Goal: Find specific page/section: Find specific page/section

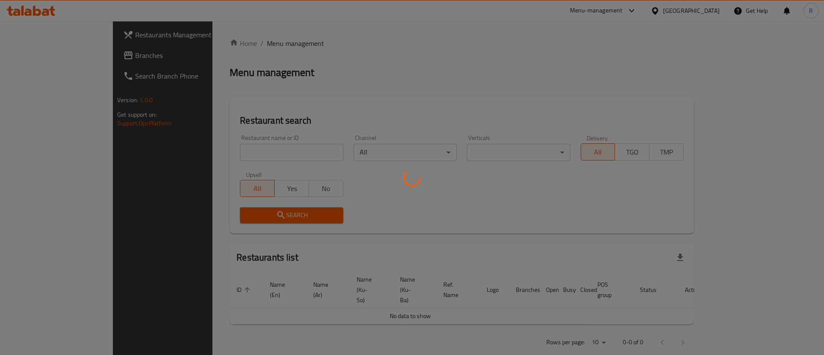
click at [242, 148] on div at bounding box center [412, 177] width 824 height 355
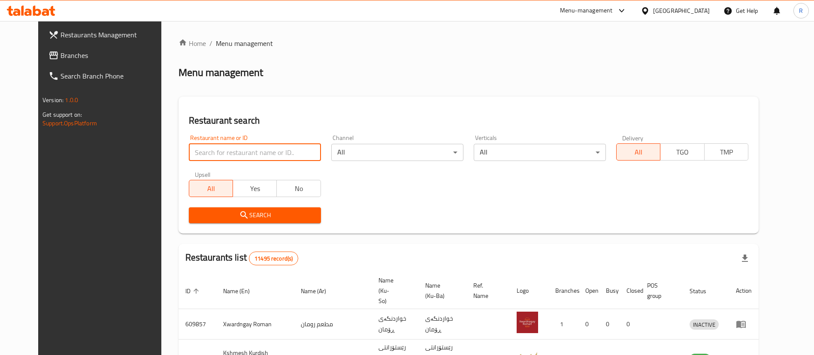
click at [242, 148] on input "search" at bounding box center [255, 152] width 132 height 17
type input "prima pi"
drag, startPoint x: 237, startPoint y: 227, endPoint x: 251, endPoint y: 220, distance: 16.3
click at [251, 220] on span "Search" at bounding box center [255, 215] width 118 height 11
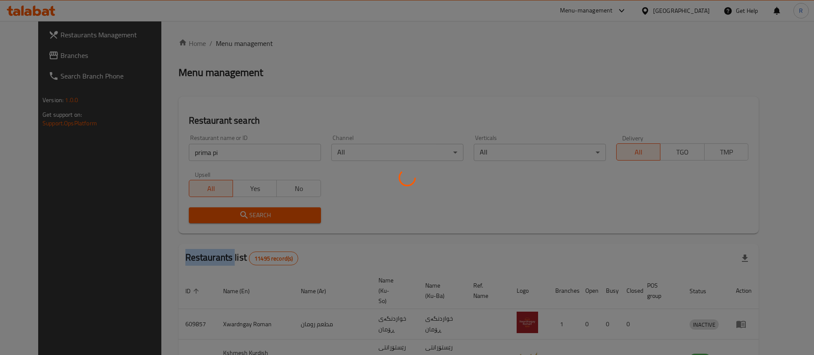
click at [251, 220] on div at bounding box center [407, 177] width 814 height 355
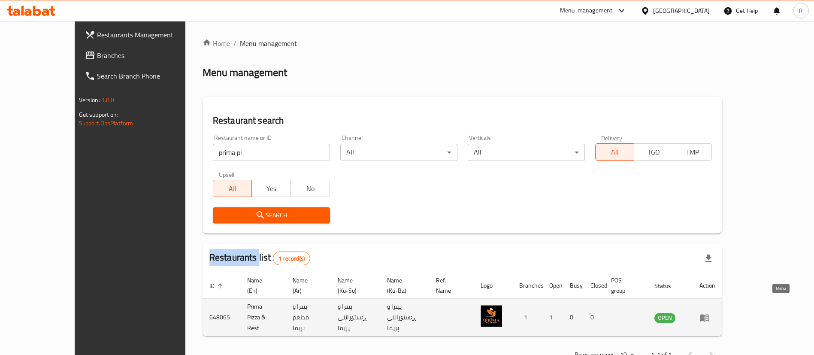
click at [709, 314] on icon "enhanced table" at bounding box center [704, 317] width 9 height 7
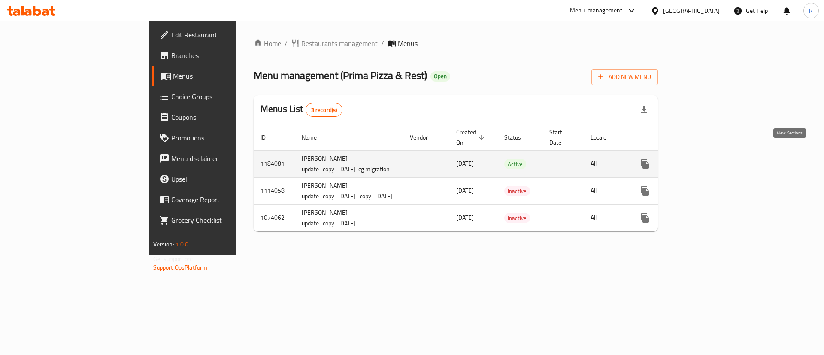
click at [712, 159] on icon "enhanced table" at bounding box center [706, 164] width 10 height 10
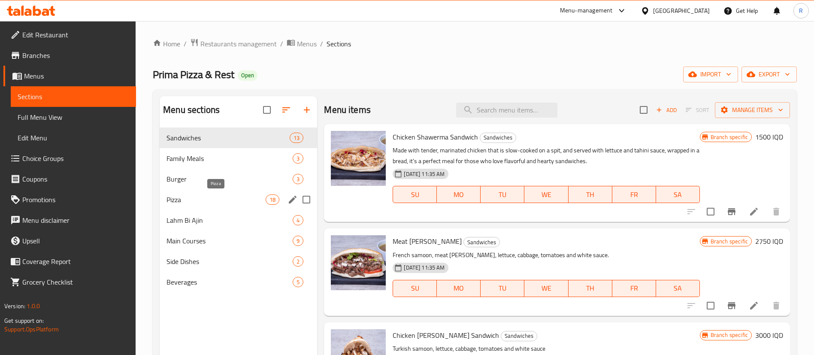
click at [173, 197] on span "Pizza" at bounding box center [215, 199] width 99 height 10
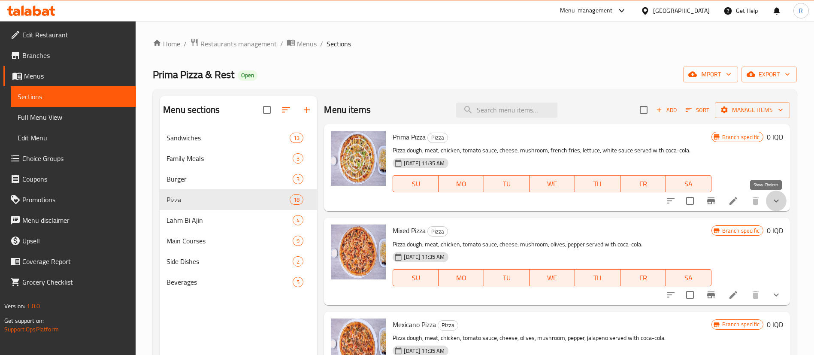
click at [771, 200] on icon "show more" at bounding box center [776, 201] width 10 height 10
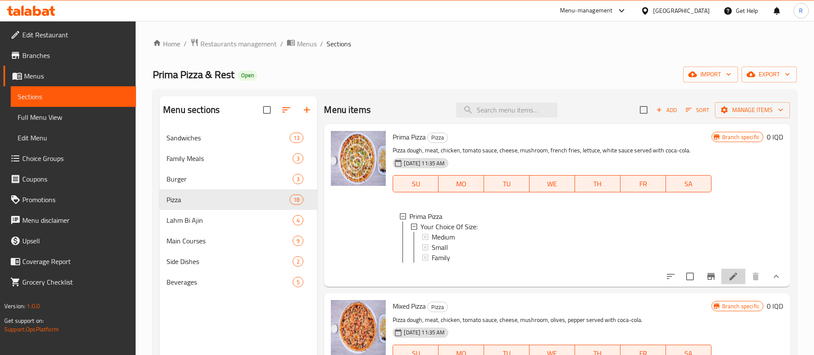
click at [730, 284] on li at bounding box center [733, 276] width 24 height 15
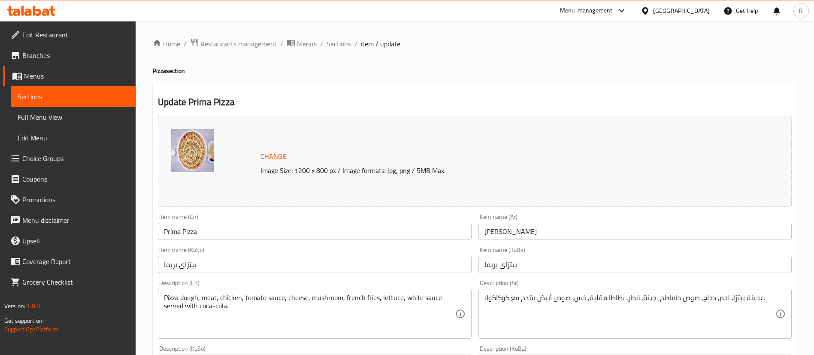
click at [338, 45] on span "Sections" at bounding box center [338, 44] width 24 height 10
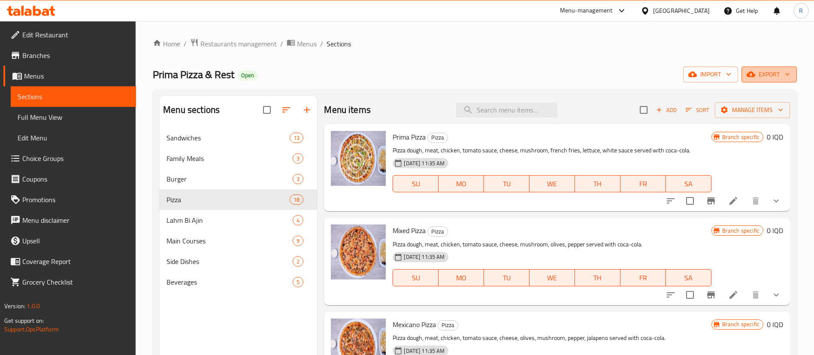
click at [757, 73] on span "export" at bounding box center [769, 74] width 42 height 11
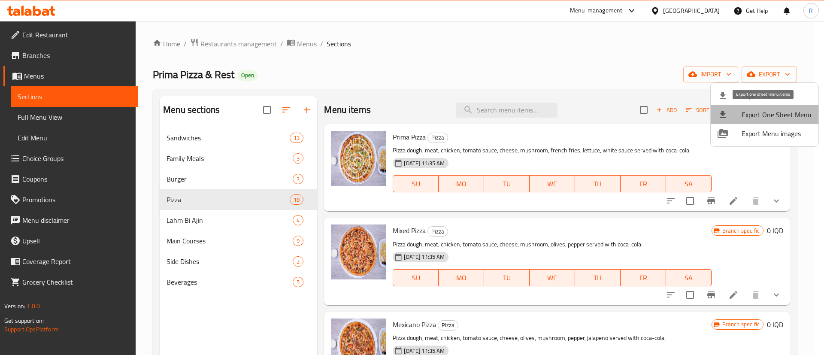
click at [782, 106] on li "Export One Sheet Menu" at bounding box center [764, 114] width 108 height 19
click at [321, 305] on div at bounding box center [412, 177] width 824 height 355
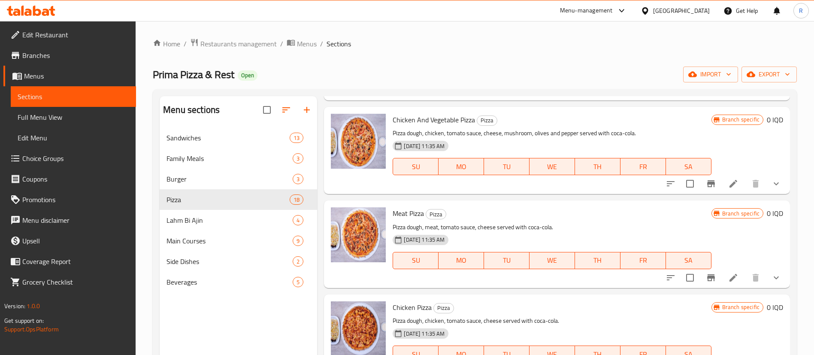
scroll to position [402, 0]
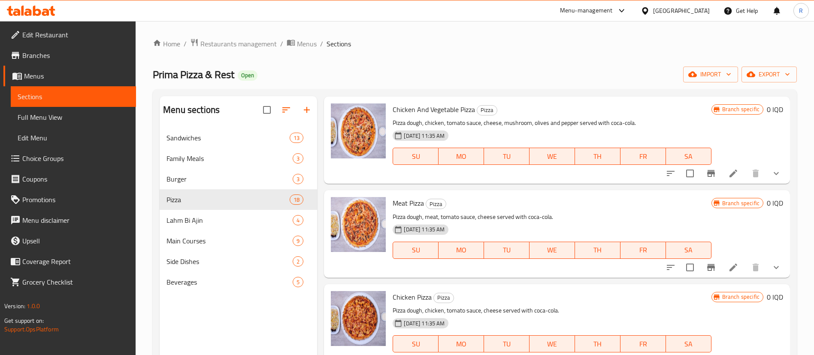
click at [31, 12] on icon at bounding box center [27, 12] width 7 height 7
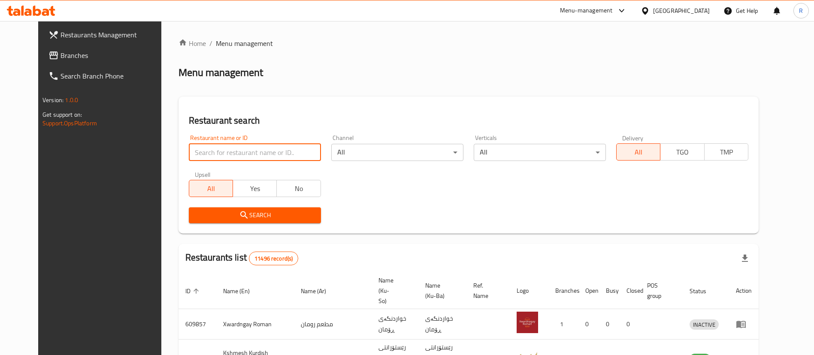
click at [250, 158] on input "search" at bounding box center [255, 152] width 132 height 17
type input "prima pi"
click at [234, 218] on span "Search" at bounding box center [255, 215] width 118 height 11
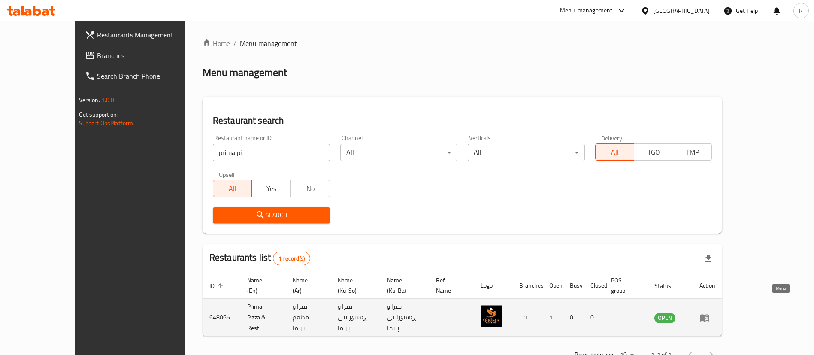
click at [708, 316] on icon "enhanced table" at bounding box center [706, 317] width 3 height 3
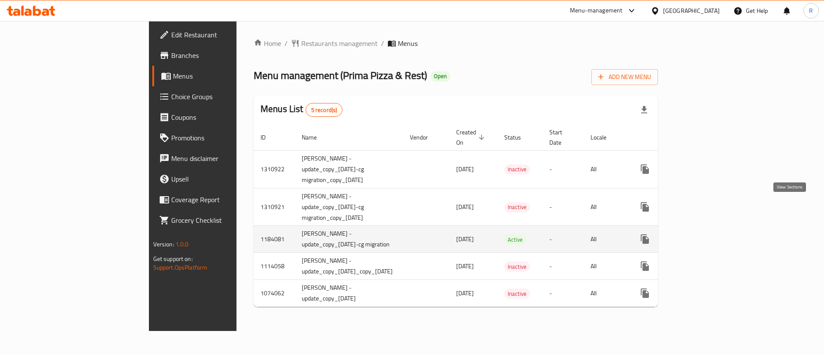
click at [712, 234] on icon "enhanced table" at bounding box center [706, 239] width 10 height 10
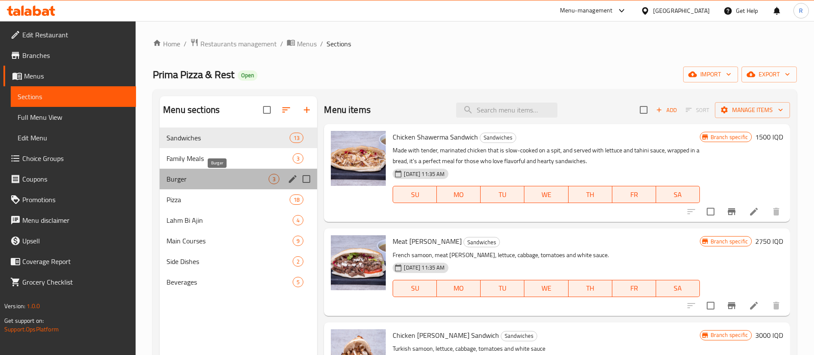
click at [205, 176] on span "Burger" at bounding box center [217, 179] width 102 height 10
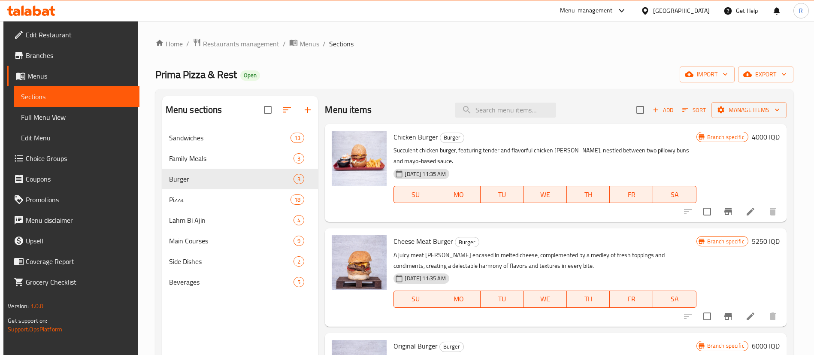
scroll to position [2, 0]
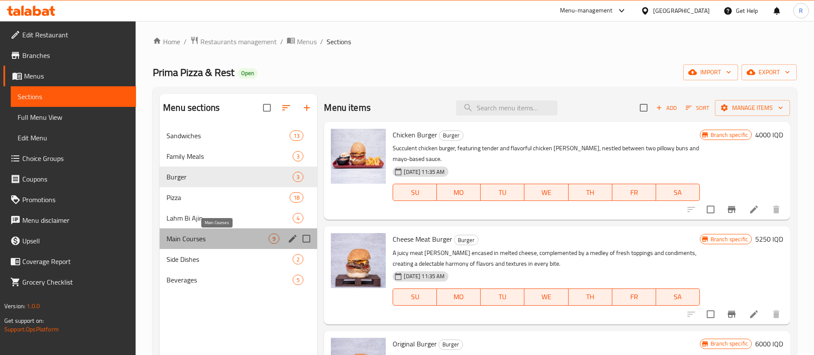
click at [209, 239] on span "Main Courses" at bounding box center [217, 238] width 102 height 10
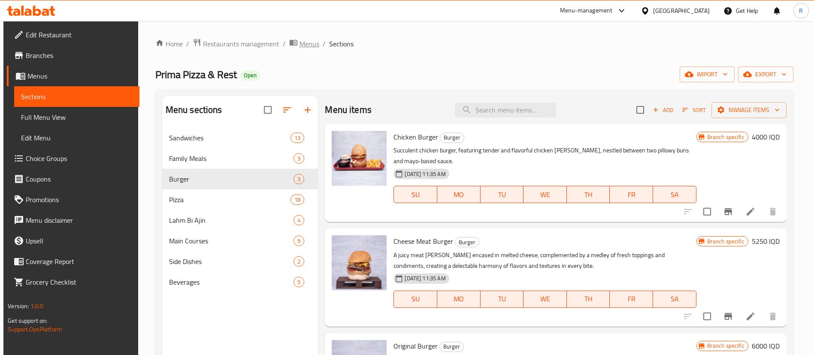
click at [302, 45] on span "Menus" at bounding box center [309, 44] width 20 height 10
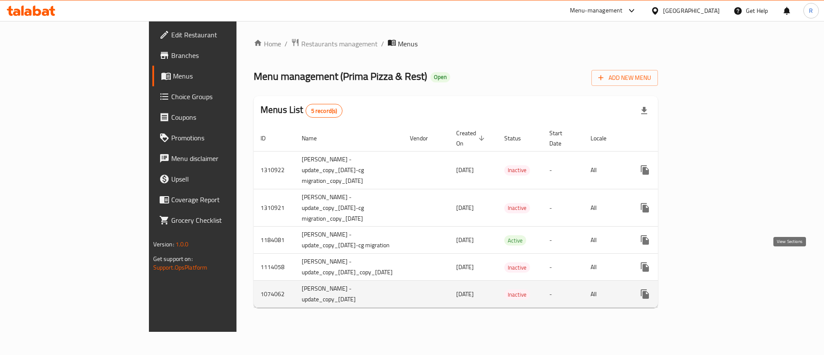
click at [710, 290] on icon "enhanced table" at bounding box center [707, 294] width 8 height 8
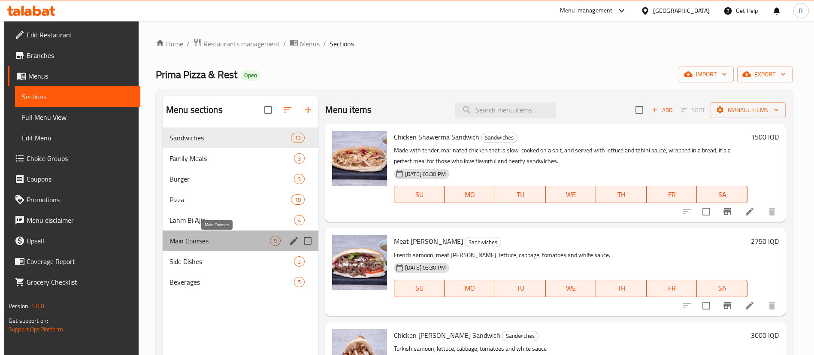
click at [203, 242] on span "Main Courses" at bounding box center [219, 241] width 100 height 10
